Goal: Use online tool/utility: Utilize a website feature to perform a specific function

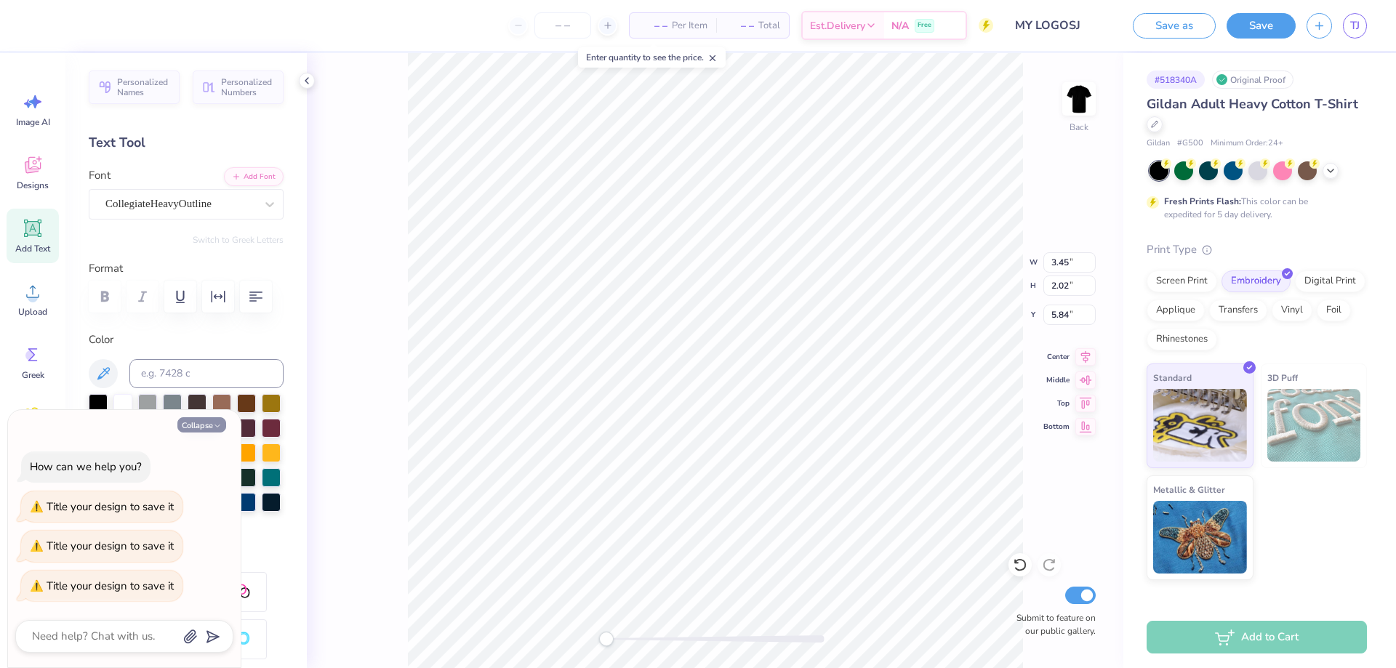
click at [212, 426] on button "Collapse" at bounding box center [201, 424] width 49 height 15
type textarea "x"
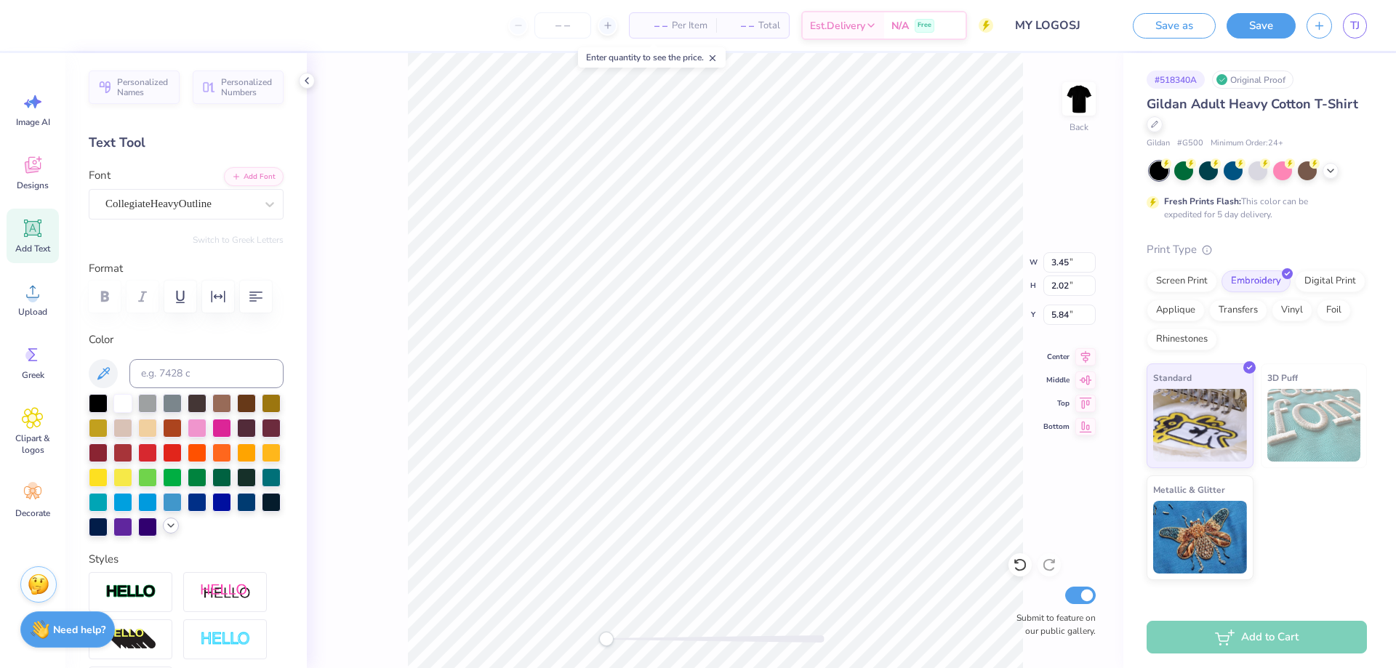
click at [168, 527] on polyline at bounding box center [171, 525] width 6 height 3
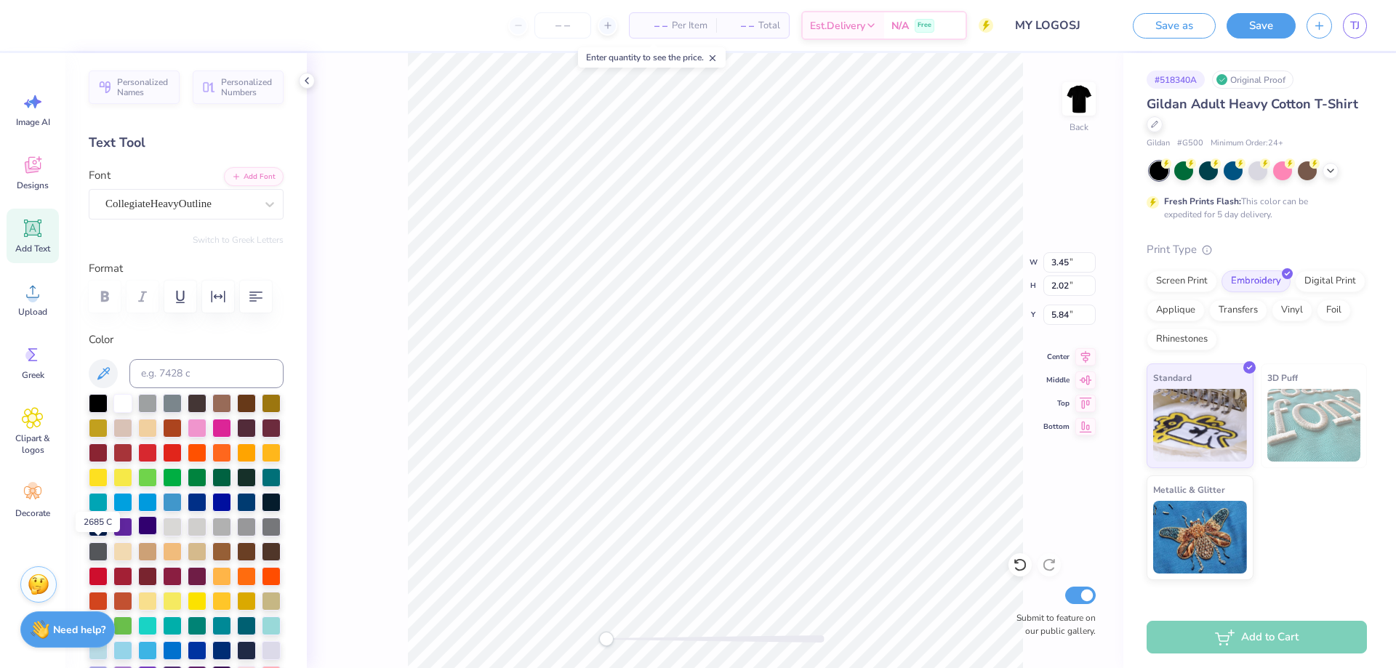
click at [138, 535] on div at bounding box center [147, 525] width 19 height 19
click at [237, 510] on div at bounding box center [246, 500] width 19 height 19
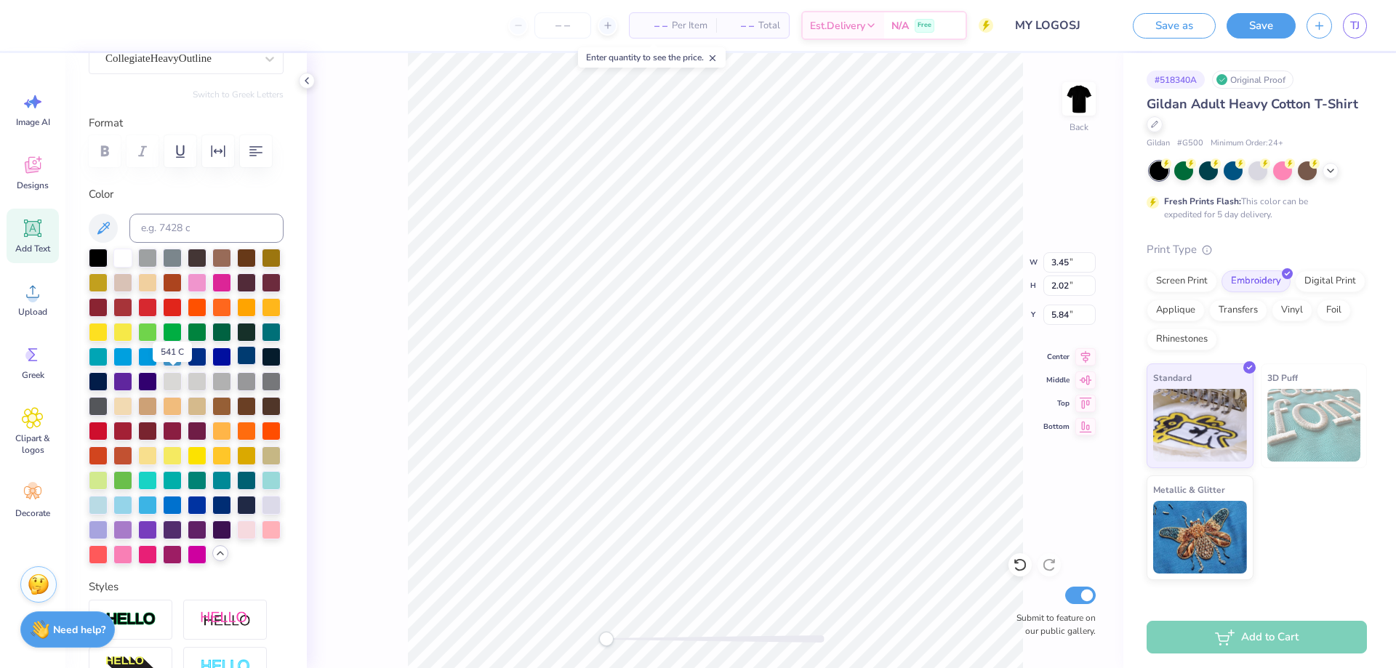
scroll to position [218, 0]
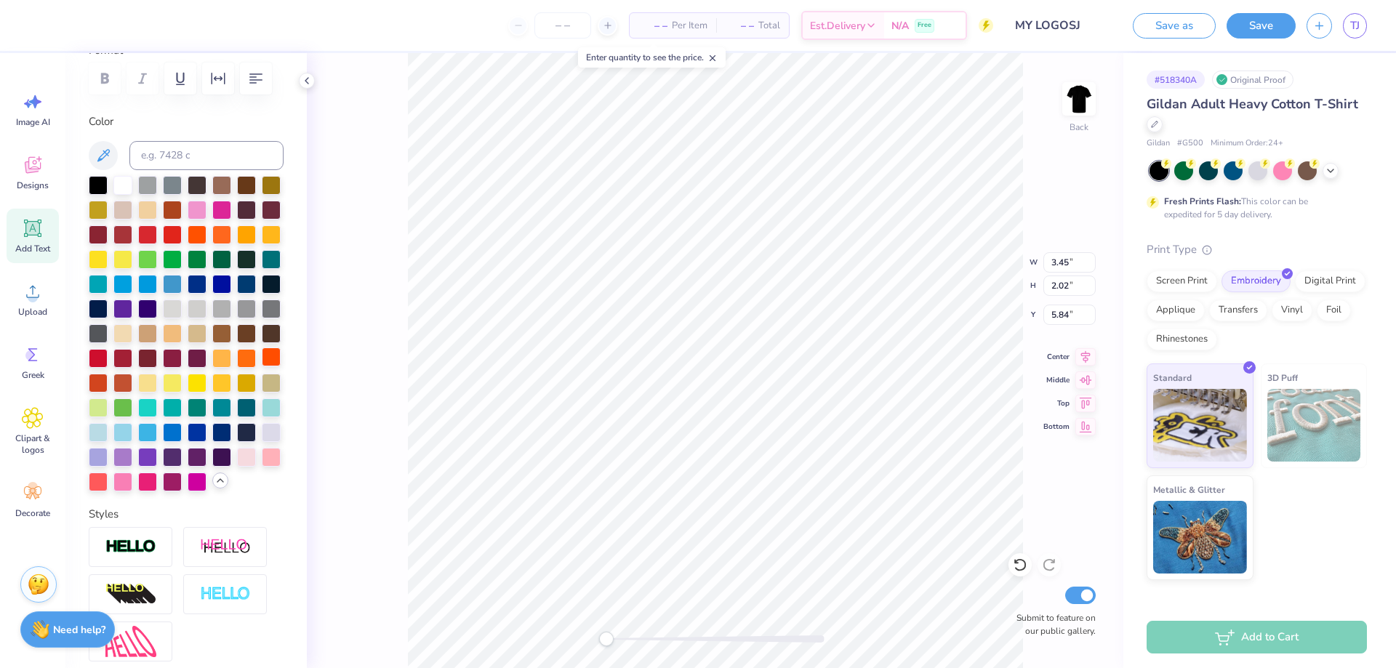
click at [262, 366] on div at bounding box center [271, 357] width 19 height 19
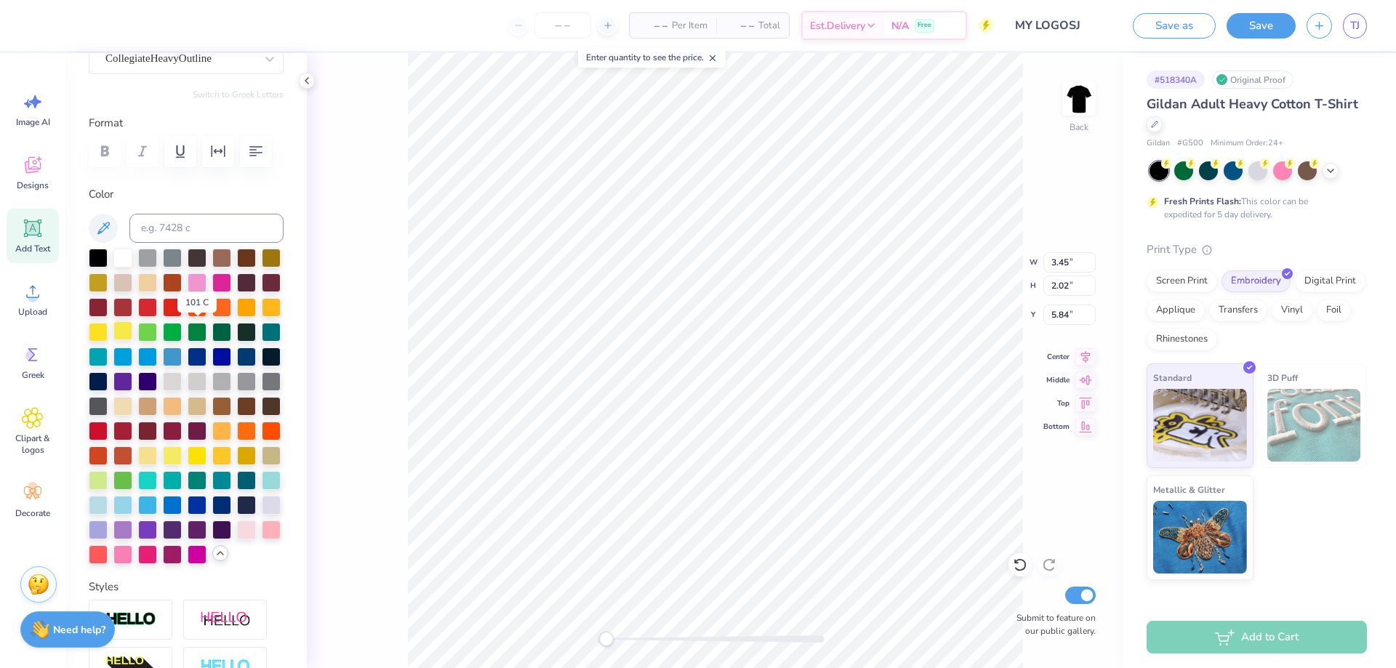
click at [132, 329] on div at bounding box center [122, 330] width 19 height 19
click at [182, 334] on div at bounding box center [172, 330] width 19 height 19
type input "9.35"
type input "1.95"
type input "3.32"
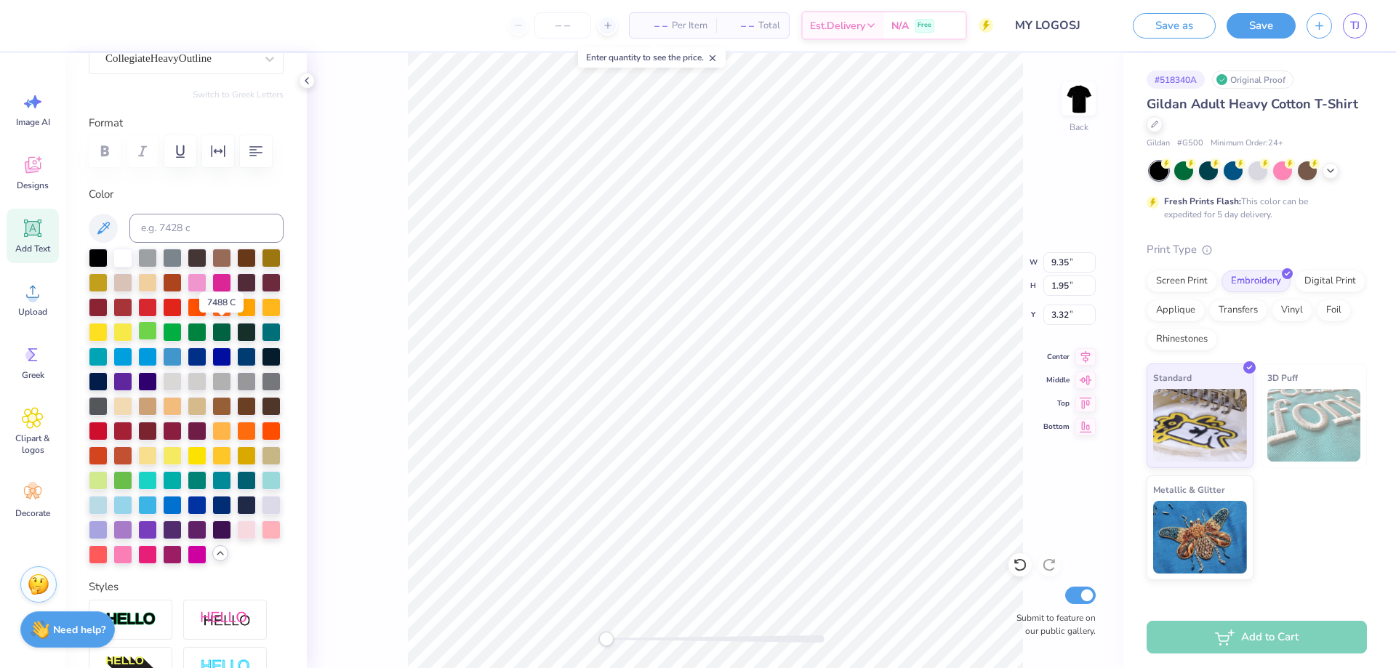
click at [157, 334] on div at bounding box center [147, 330] width 19 height 19
click at [182, 330] on div at bounding box center [172, 330] width 19 height 19
click at [132, 352] on div at bounding box center [122, 355] width 19 height 19
click at [182, 464] on div at bounding box center [172, 454] width 19 height 19
click at [157, 513] on div at bounding box center [147, 503] width 19 height 19
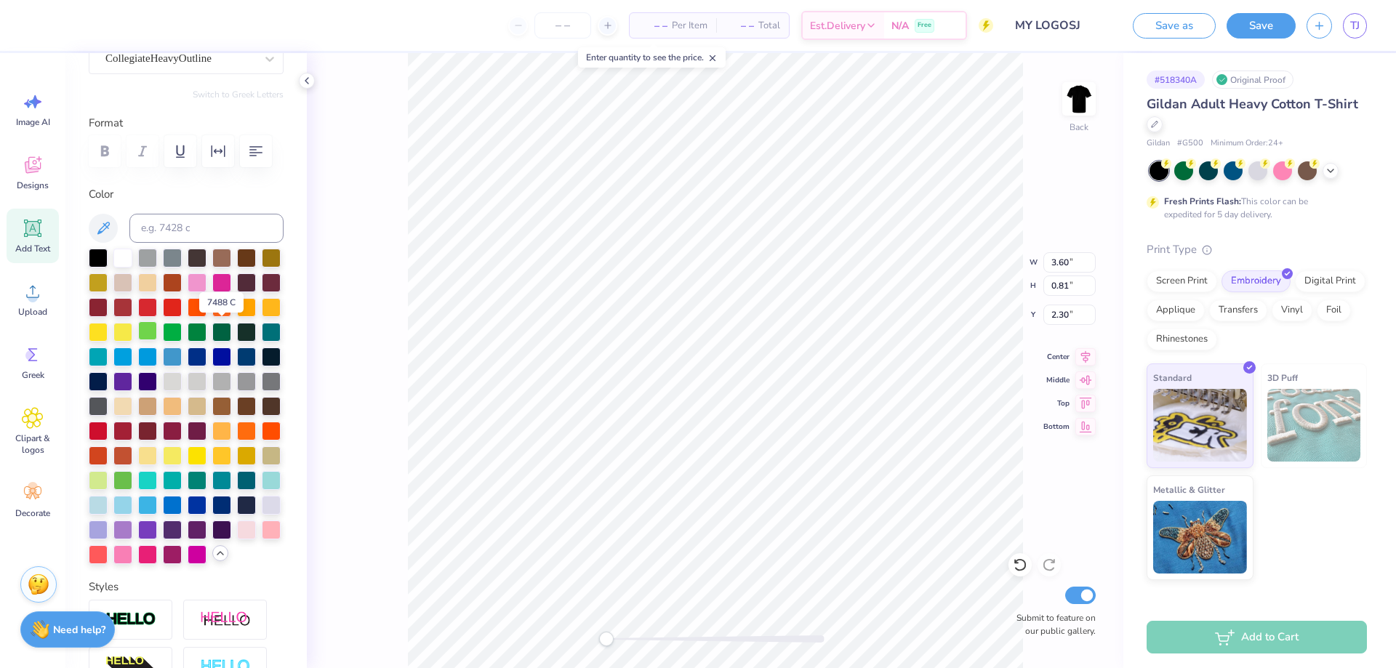
click at [157, 337] on div at bounding box center [147, 330] width 19 height 19
click at [182, 330] on div at bounding box center [172, 330] width 19 height 19
click at [169, 258] on div at bounding box center [172, 256] width 19 height 19
type input "3.45"
type input "2.02"
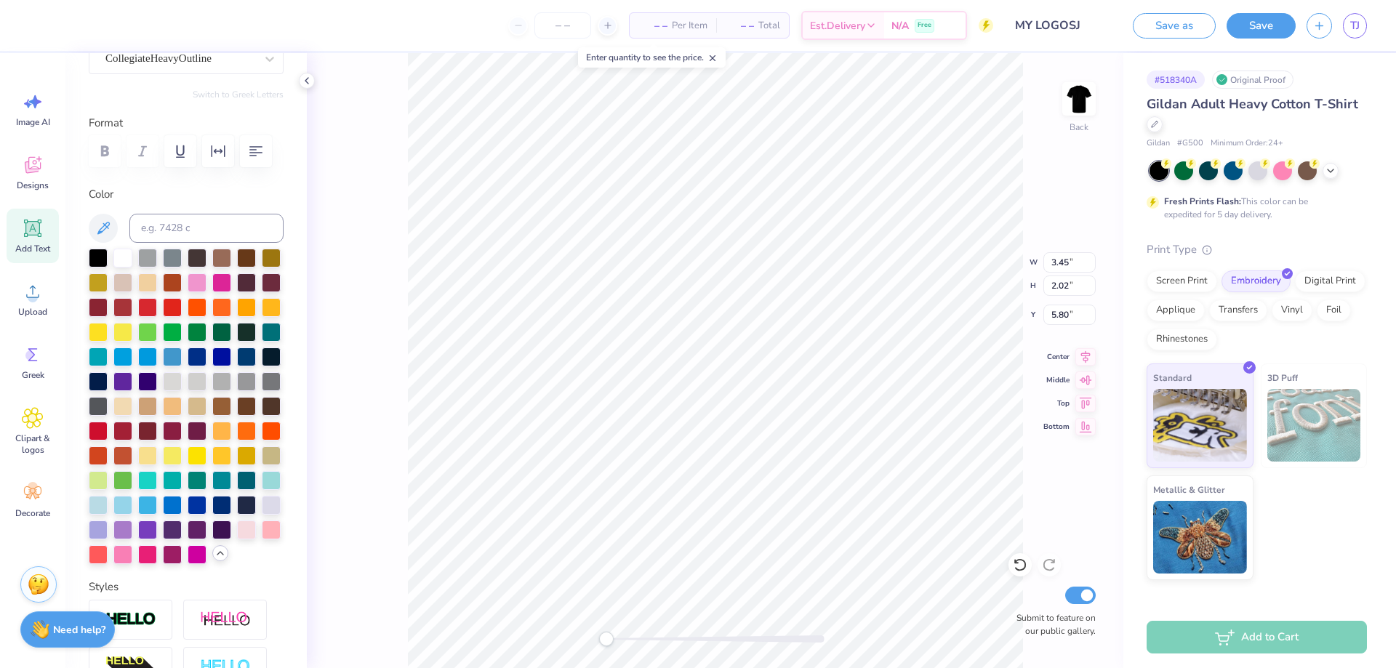
type input "5.80"
click at [174, 257] on div at bounding box center [172, 256] width 19 height 19
type input "3.60"
type input "0.81"
type input "2.30"
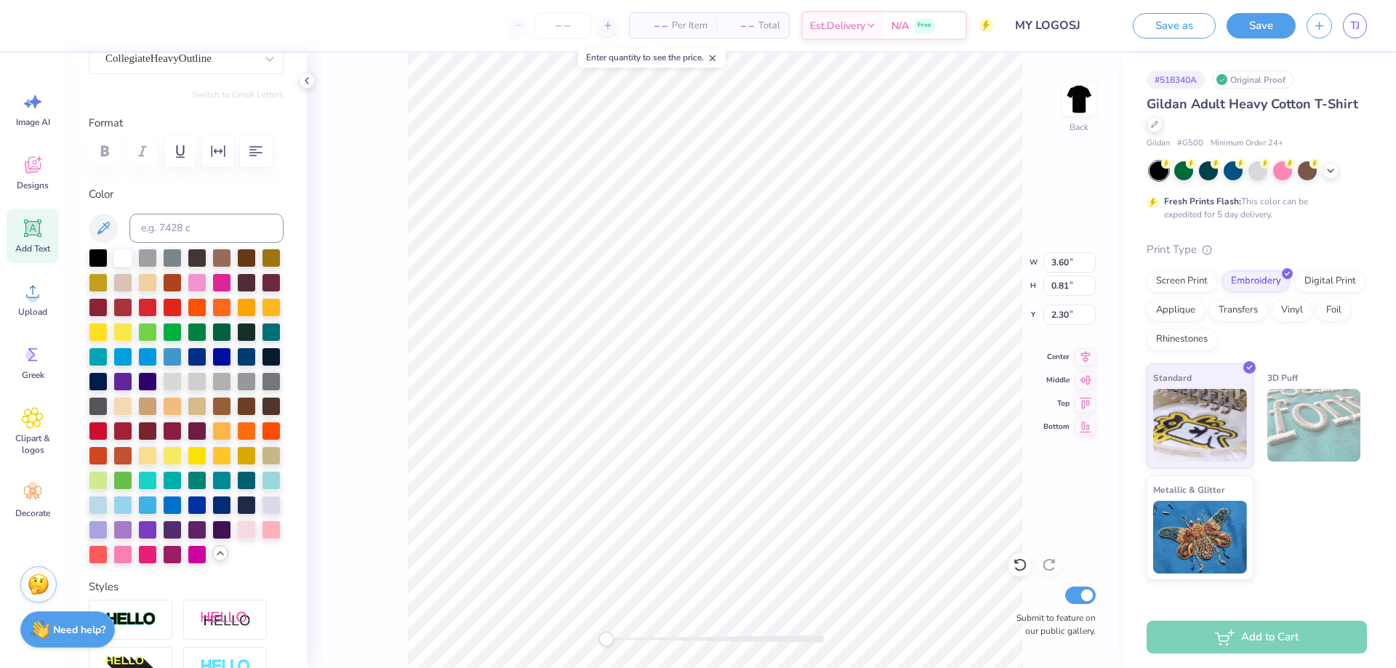
scroll to position [12, 2]
click at [143, 257] on div at bounding box center [147, 256] width 19 height 19
click at [171, 256] on div at bounding box center [172, 256] width 19 height 19
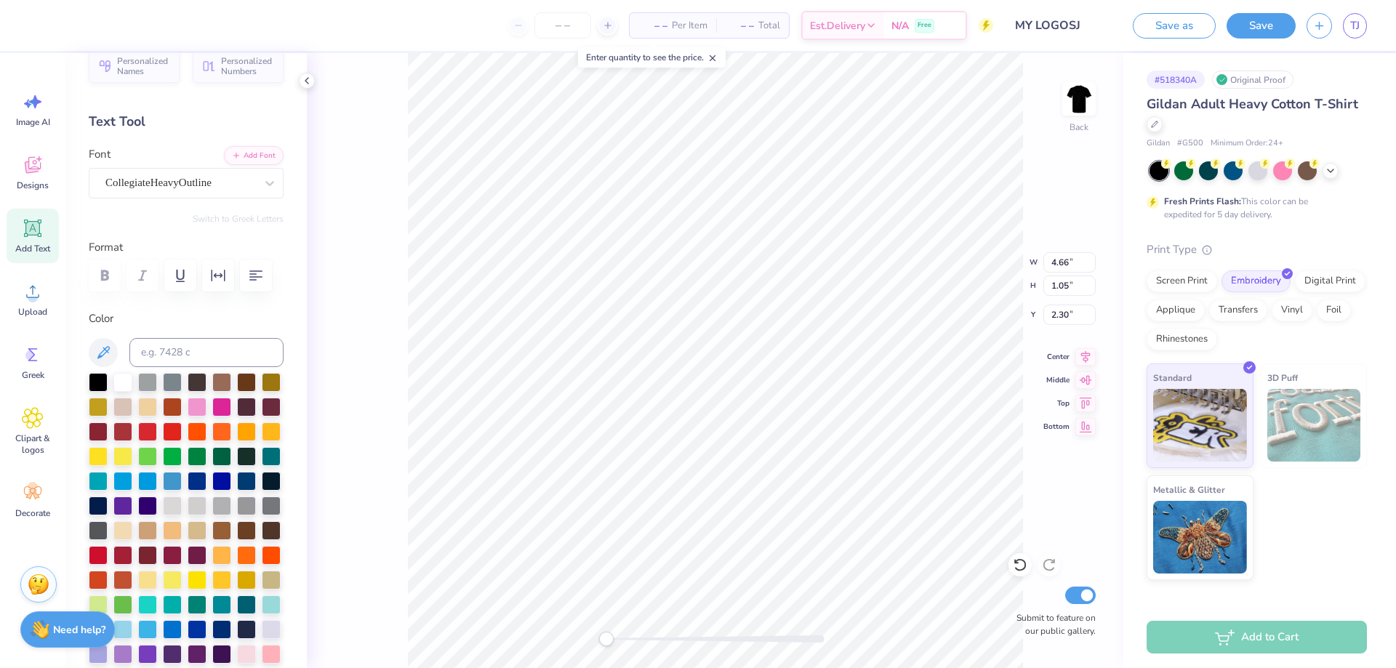
scroll to position [0, 0]
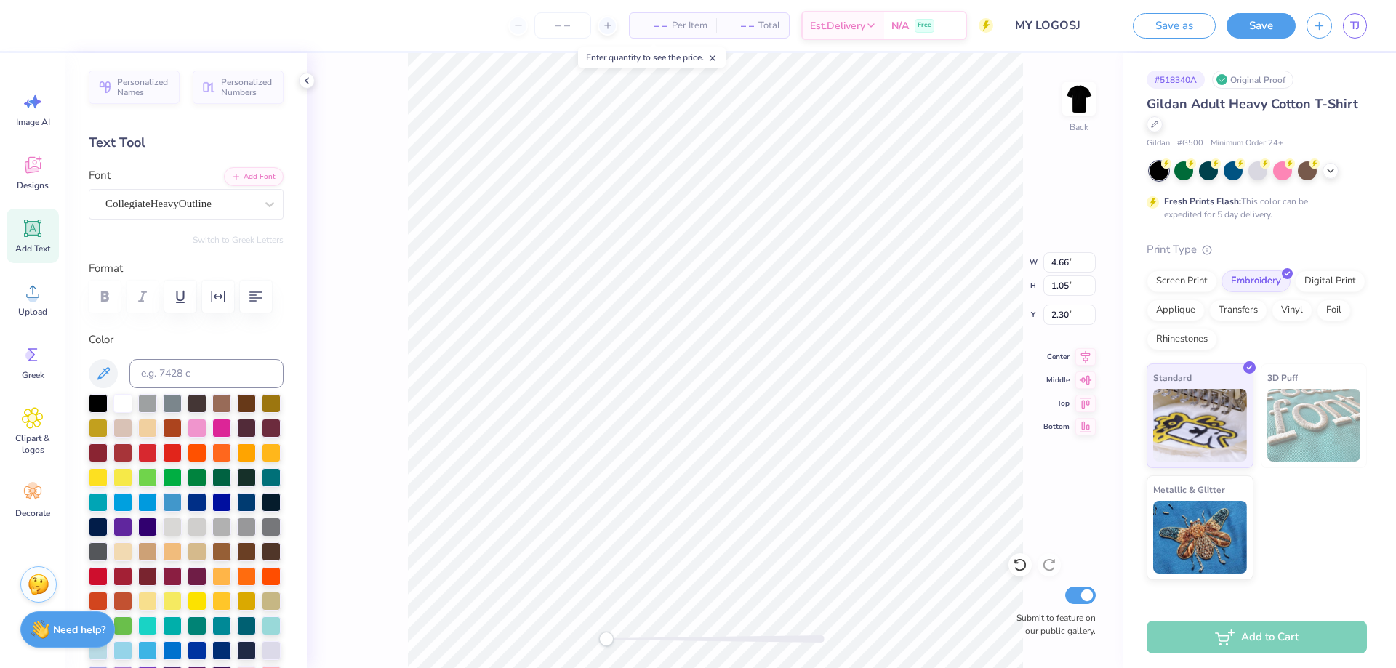
click at [381, 260] on div "Back W 4.66 4.66 " H 1.05 1.05 " Y 2.30 2.30 " Center Middle Top Bottom Submit …" at bounding box center [715, 360] width 816 height 615
click at [1179, 20] on button "Save as" at bounding box center [1174, 23] width 83 height 25
click at [569, 28] on input "number" at bounding box center [562, 25] width 57 height 26
click at [675, 26] on span "Per Item" at bounding box center [690, 25] width 36 height 15
click at [608, 24] on icon at bounding box center [608, 25] width 10 height 10
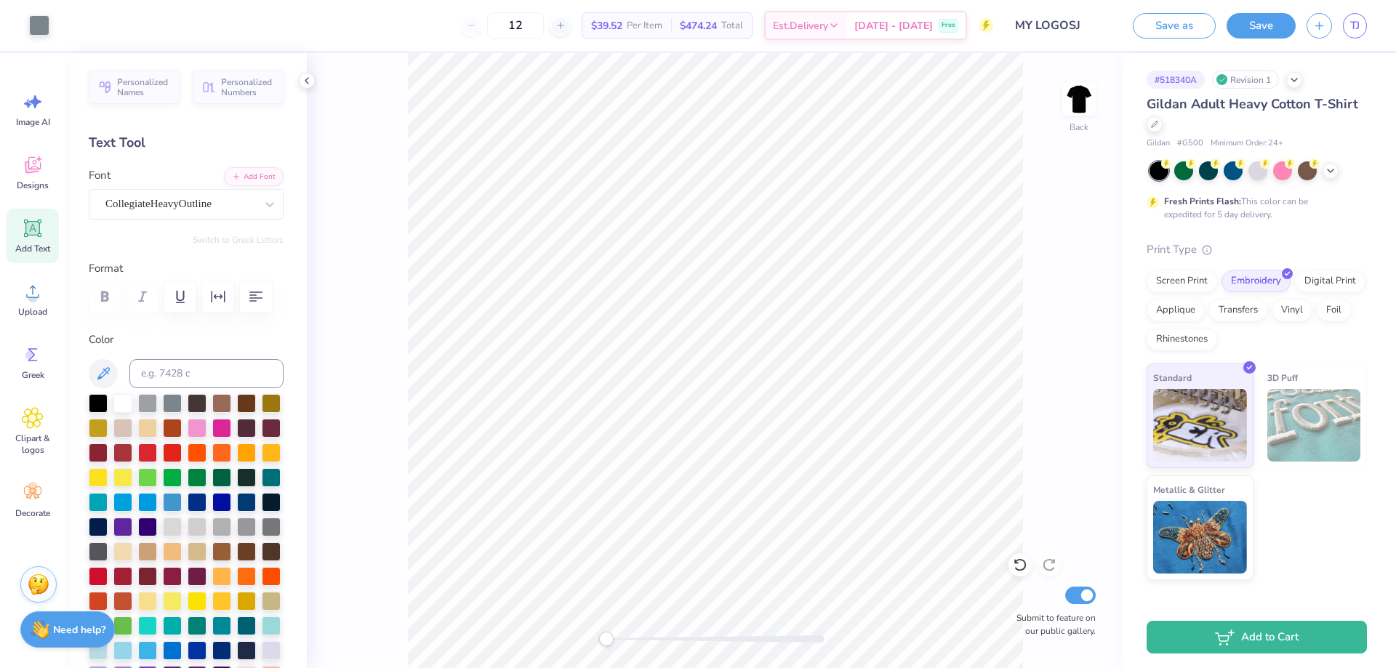
click at [493, 30] on div "12" at bounding box center [515, 25] width 109 height 26
click at [491, 21] on div "12" at bounding box center [515, 25] width 109 height 26
click at [491, 31] on div "12" at bounding box center [515, 25] width 109 height 26
click at [544, 28] on input "12" at bounding box center [515, 25] width 57 height 26
type input "12"
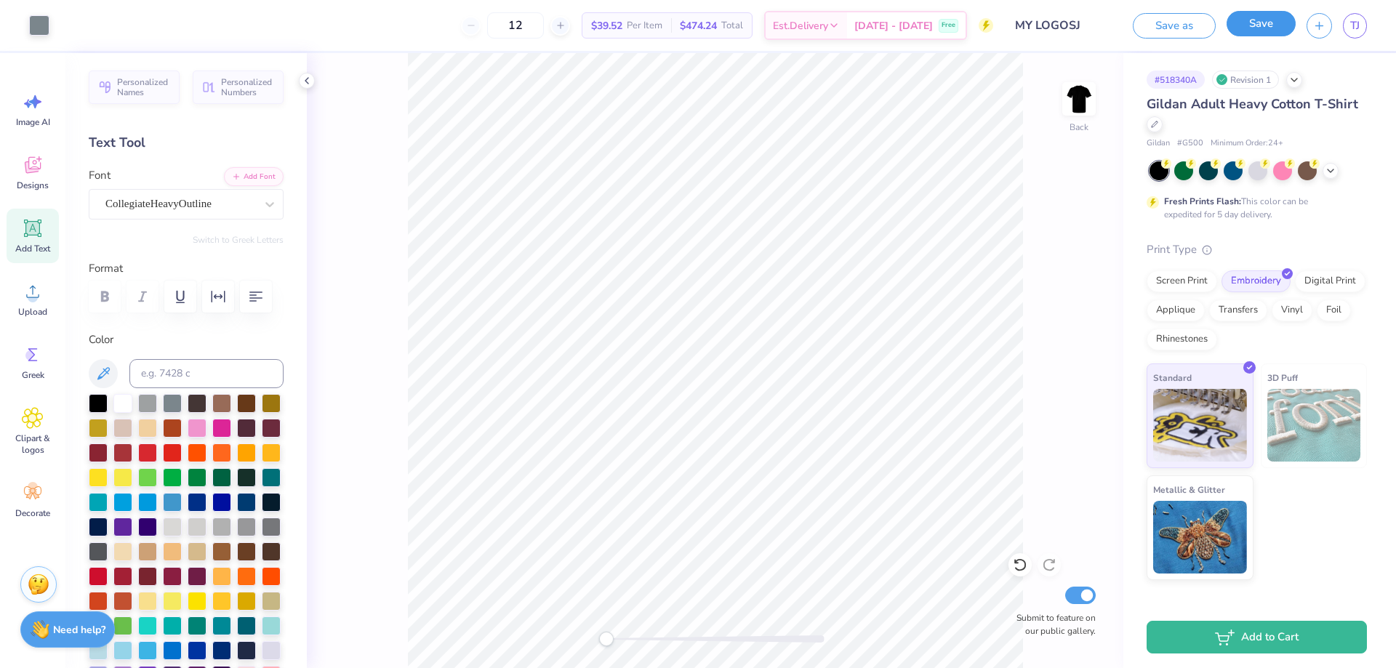
click at [1269, 23] on button "Save" at bounding box center [1260, 23] width 69 height 25
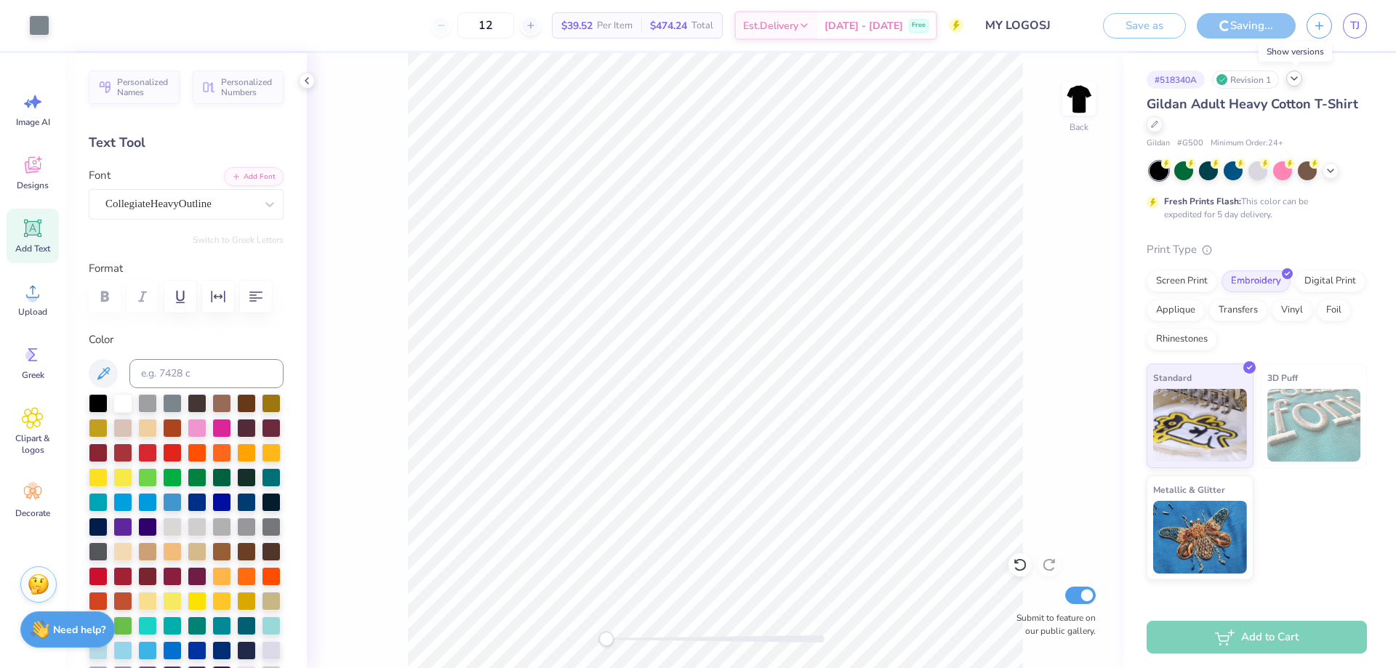
click at [1297, 79] on icon at bounding box center [1294, 79] width 12 height 12
